Goal: Task Accomplishment & Management: Use online tool/utility

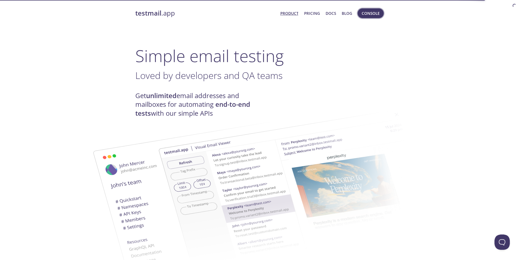
click at [368, 12] on span "Console" at bounding box center [370, 13] width 18 height 7
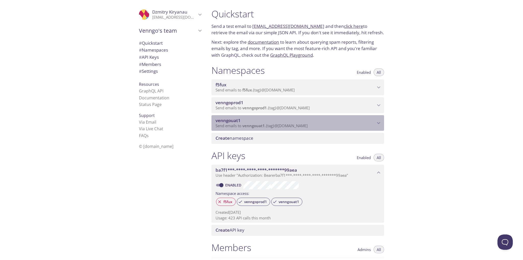
click at [379, 127] on icon "venngouat1 namespace" at bounding box center [379, 123] width 7 height 7
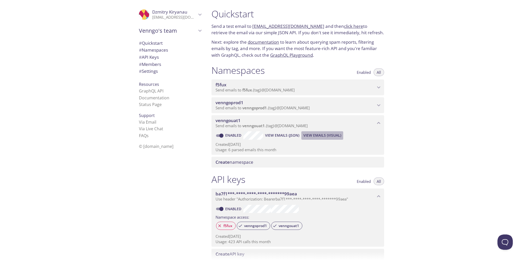
click at [324, 139] on span "View Emails (Visual)" at bounding box center [323, 135] width 38 height 6
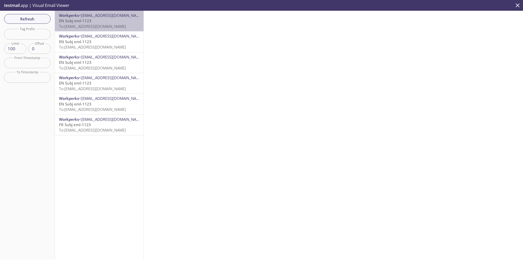
click at [122, 18] on p "EN Subj eml-1123 To: [EMAIL_ADDRESS][DOMAIN_NAME]" at bounding box center [99, 23] width 81 height 11
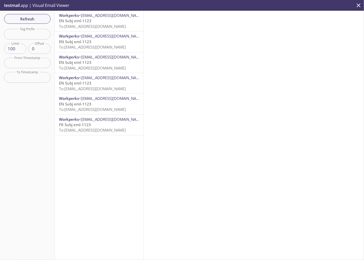
click at [119, 27] on span "To: [EMAIL_ADDRESS][DOMAIN_NAME]" at bounding box center [92, 26] width 67 height 5
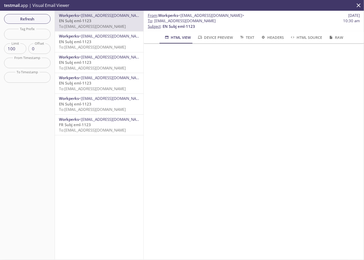
click at [167, 22] on span "To : [EMAIL_ADDRESS][DOMAIN_NAME]" at bounding box center [182, 20] width 68 height 5
copy span "venngouat1"
